Goal: Complete application form

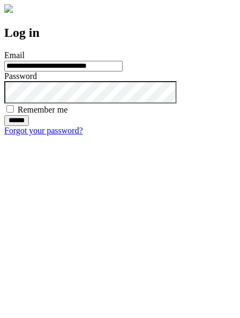
type input "**********"
click at [29, 126] on input "******" at bounding box center [16, 120] width 25 height 11
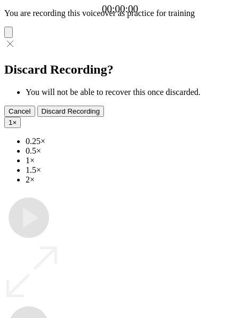
type input "**********"
